Goal: Find specific page/section: Find specific page/section

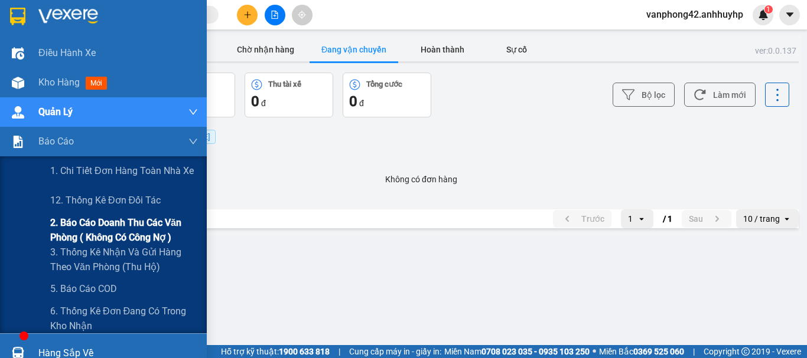
click at [122, 229] on span "2. Báo cáo doanh thu các văn phòng ( không có công nợ )" at bounding box center [124, 231] width 148 height 30
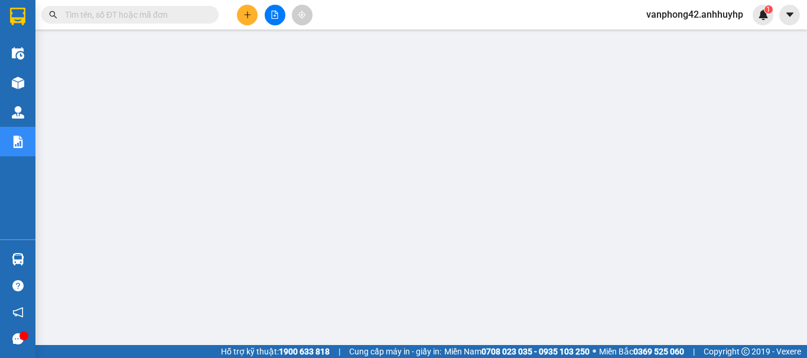
scroll to position [59, 0]
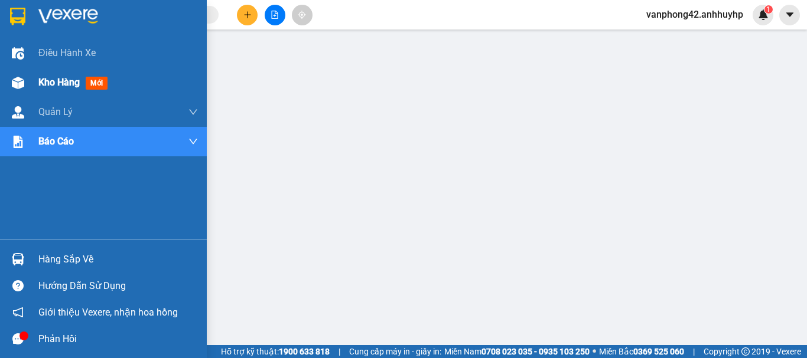
click at [56, 74] on div "Kho hàng mới" at bounding box center [117, 83] width 159 height 30
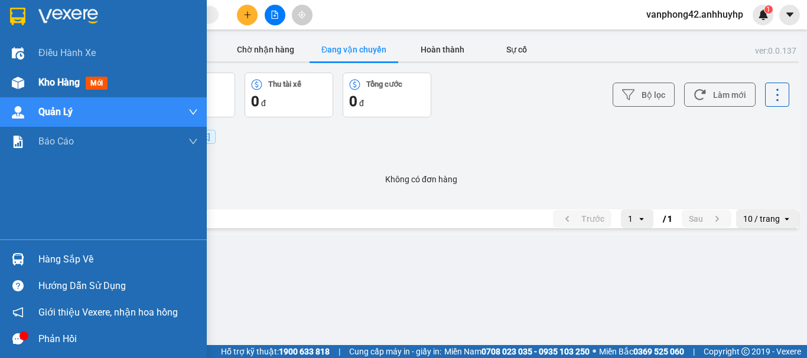
click at [51, 80] on span "Kho hàng" at bounding box center [58, 82] width 41 height 11
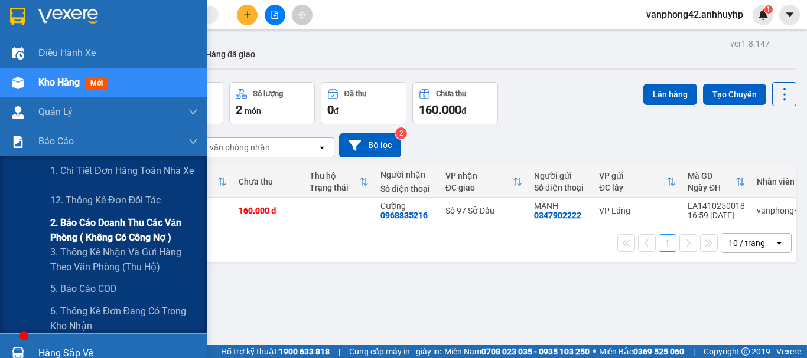
click at [108, 221] on span "2. Báo cáo doanh thu các văn phòng ( không có công nợ )" at bounding box center [124, 231] width 148 height 30
